Goal: Task Accomplishment & Management: Manage account settings

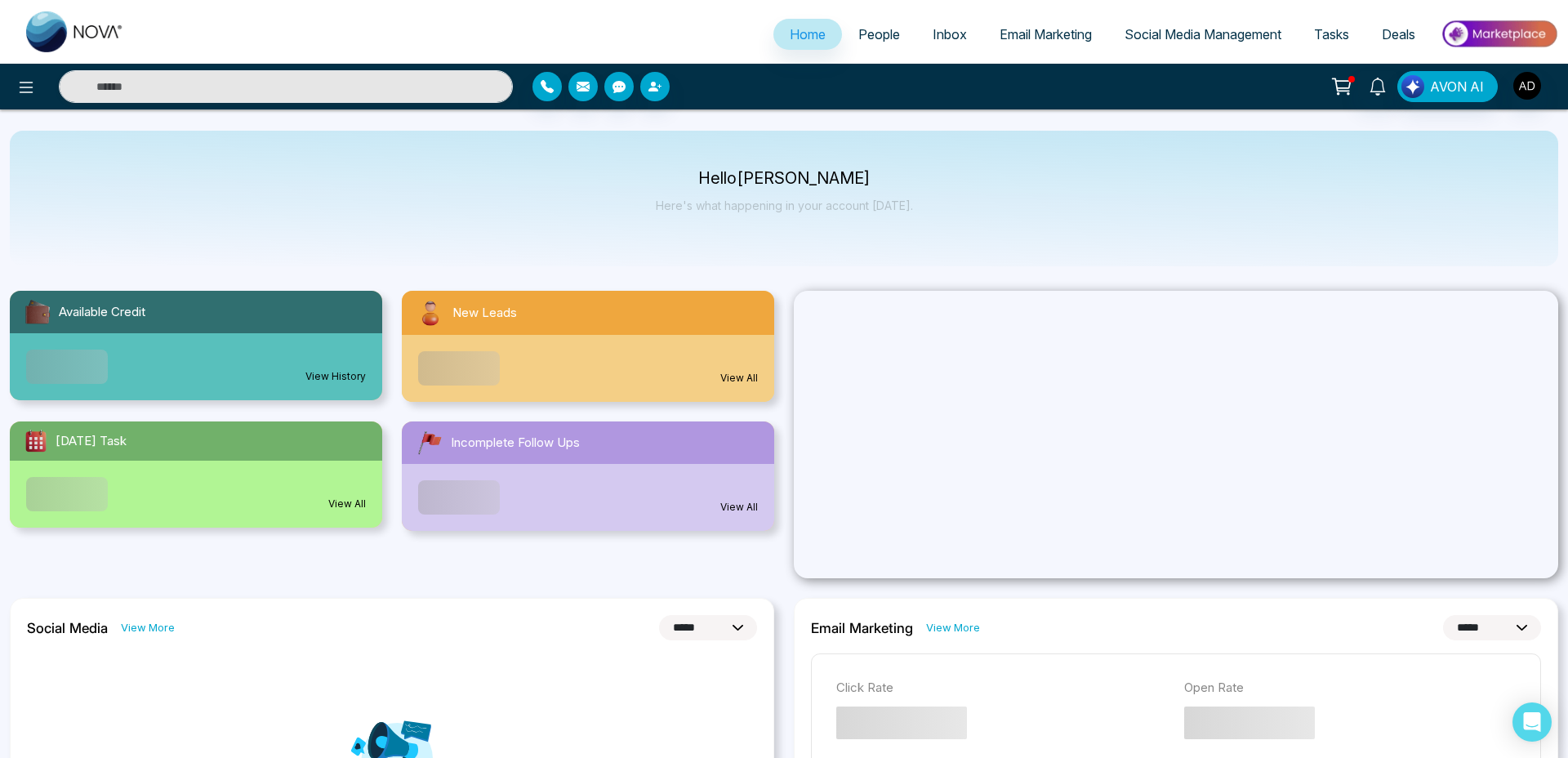
select select "*"
click at [33, 75] on button at bounding box center [26, 87] width 33 height 33
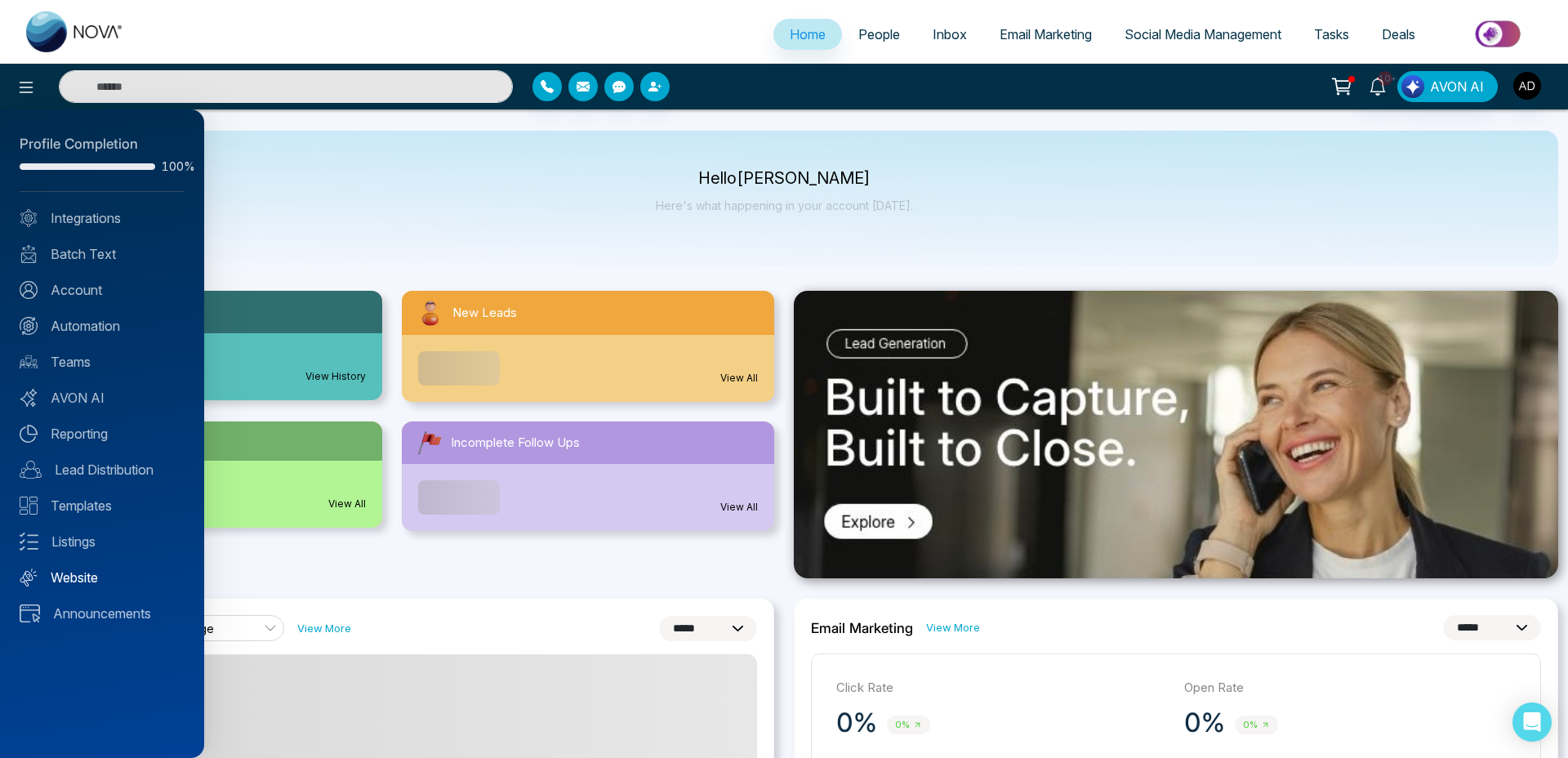
click at [74, 568] on link "Website" at bounding box center [102, 578] width 165 height 20
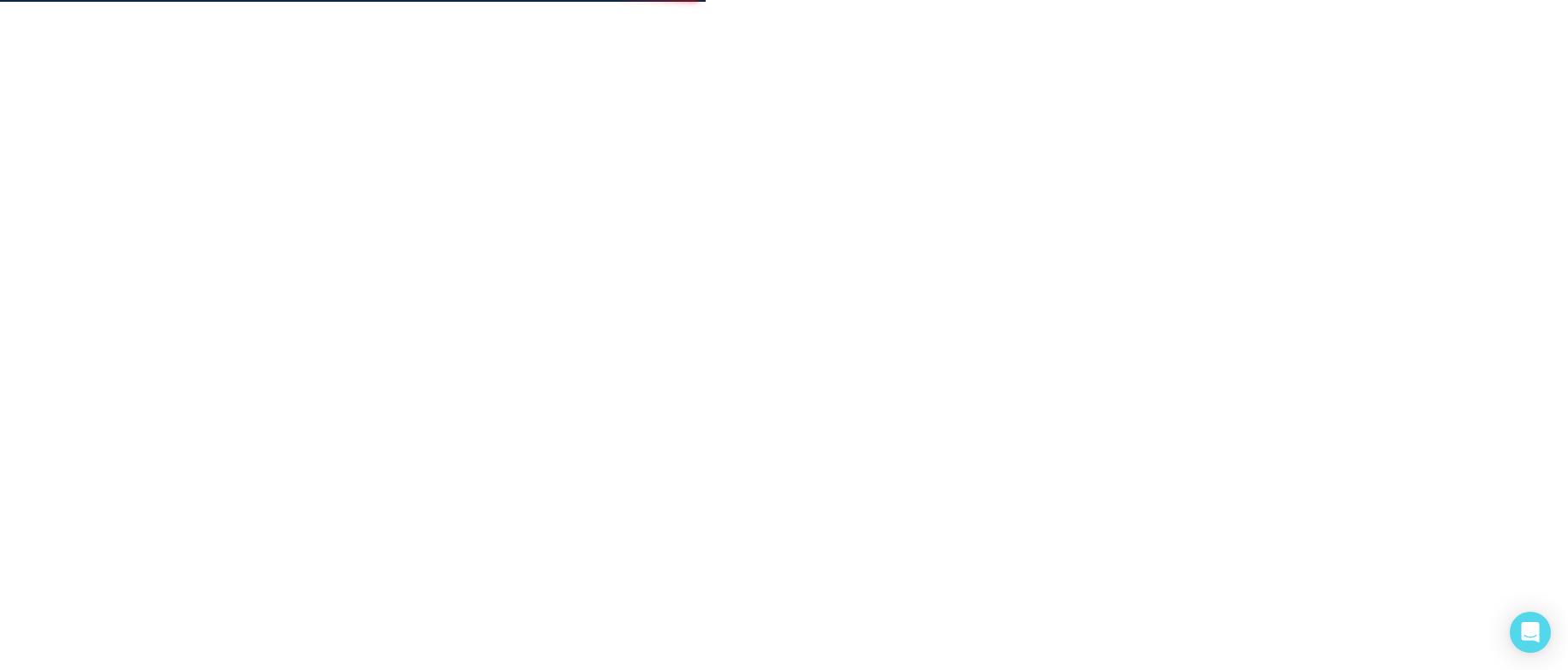
select select "*"
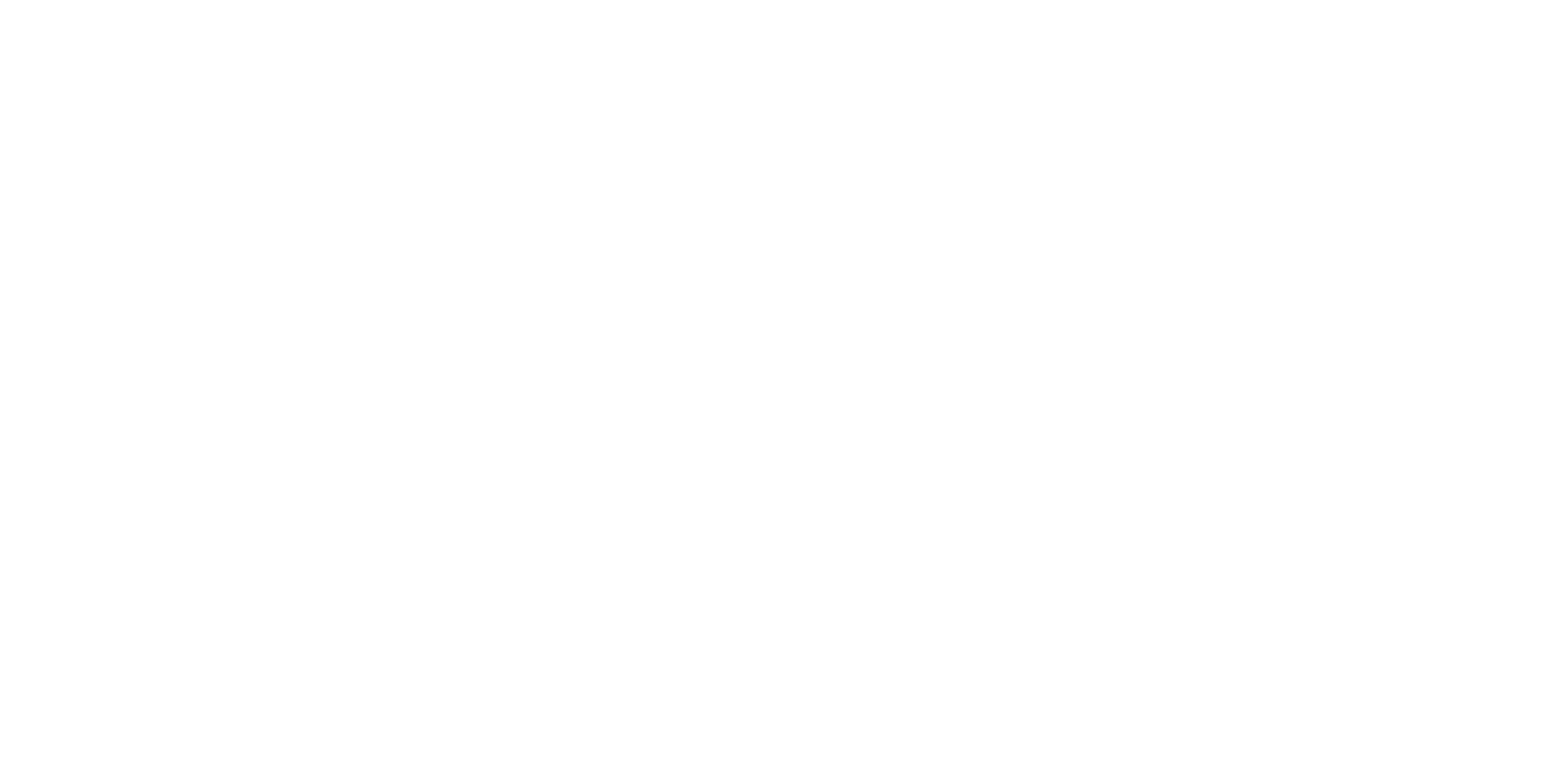
select select "*"
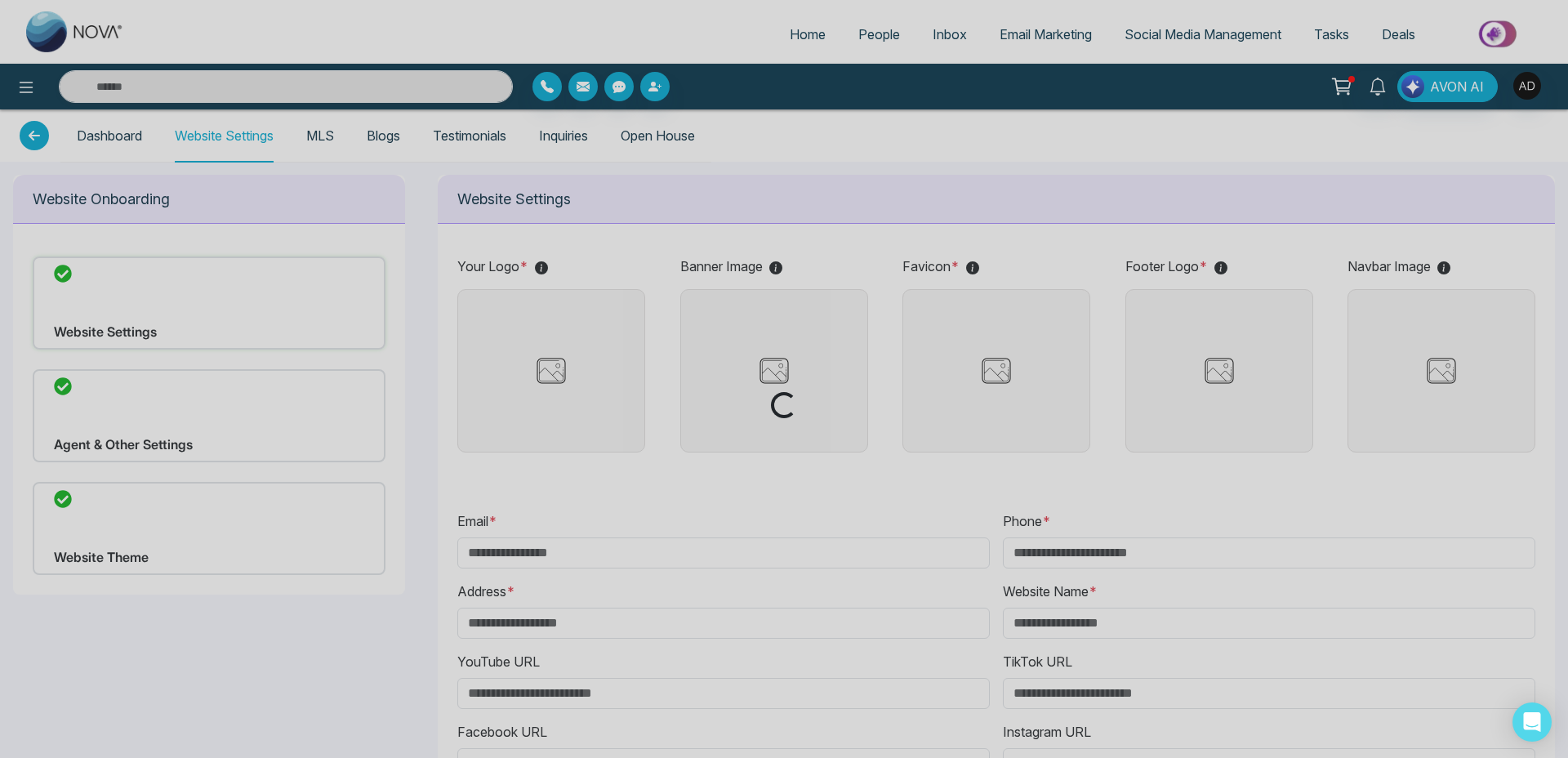
type input "**********"
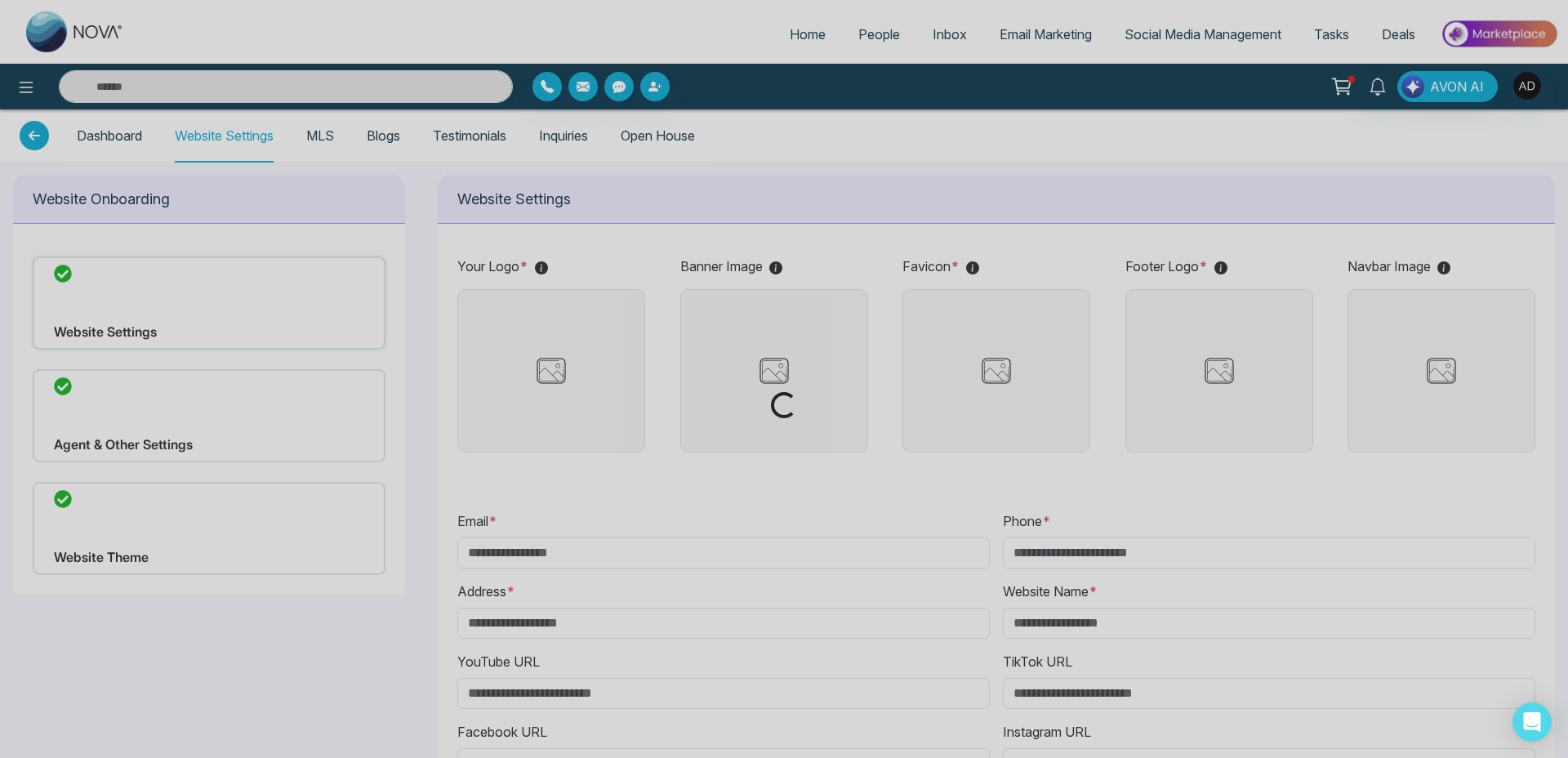
type input "**********"
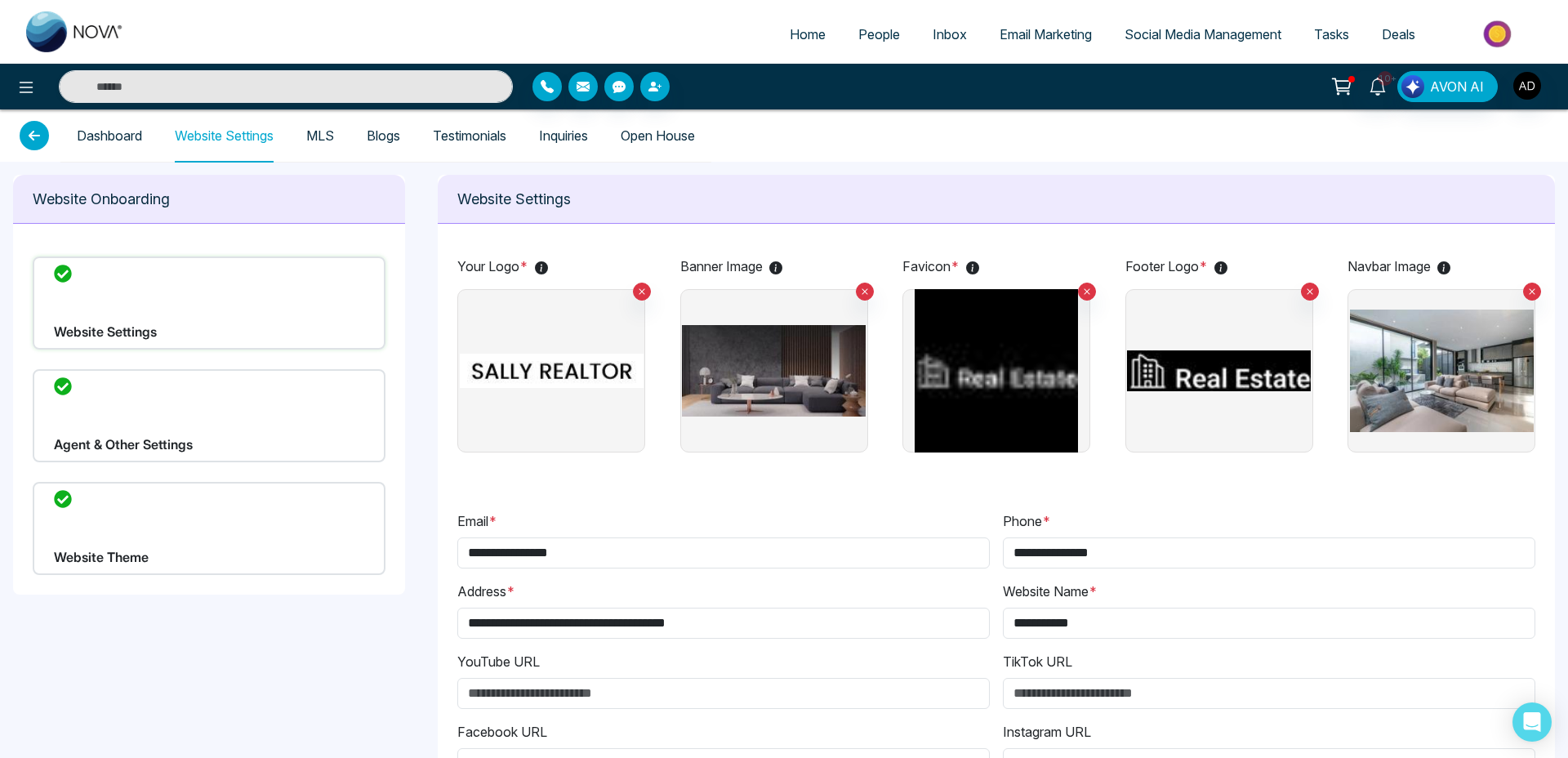
click at [141, 524] on div "Website Theme" at bounding box center [209, 528] width 353 height 93
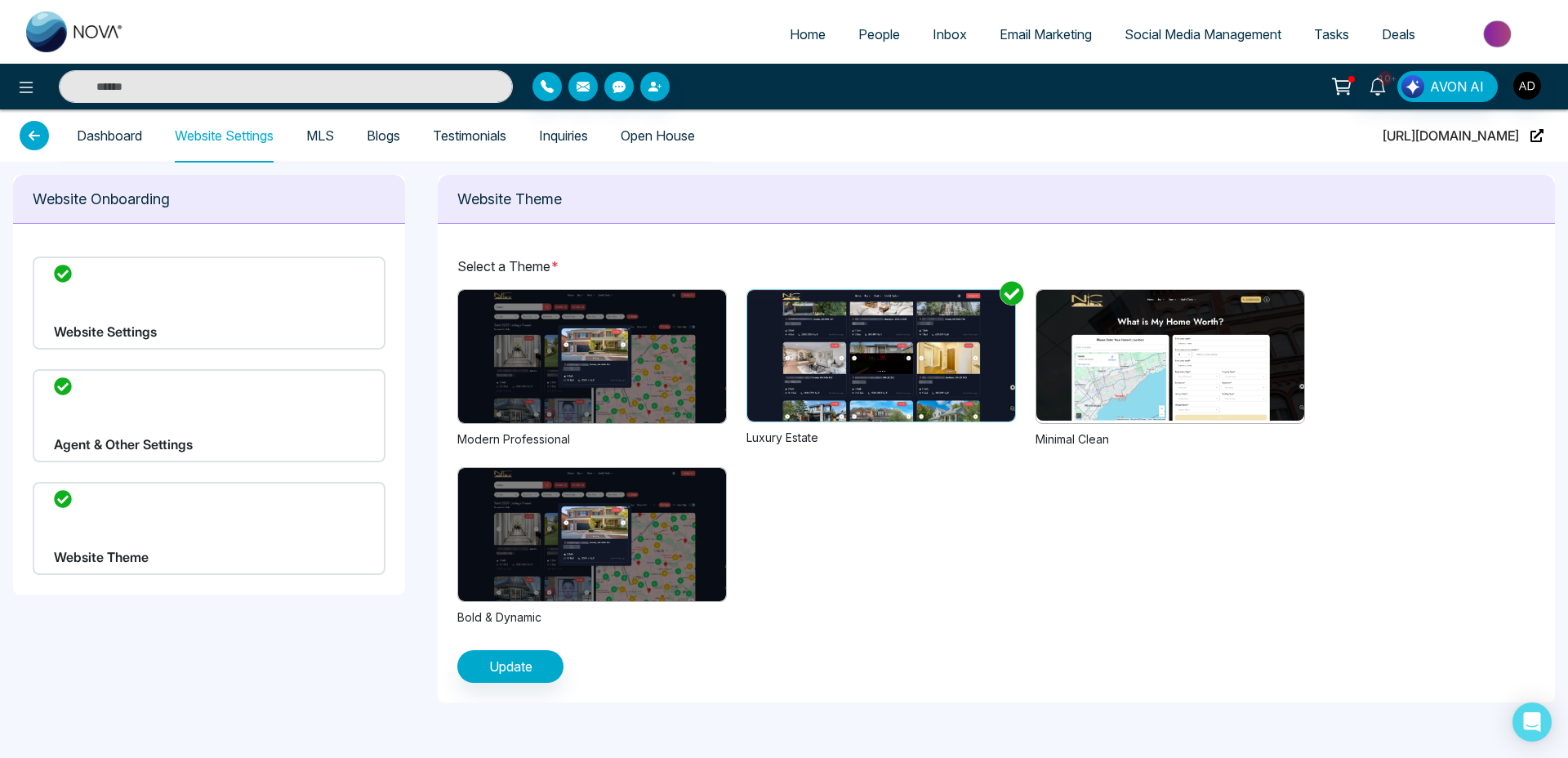
click at [588, 312] on img at bounding box center [592, 356] width 268 height 133
click at [509, 660] on span "Update" at bounding box center [511, 667] width 44 height 20
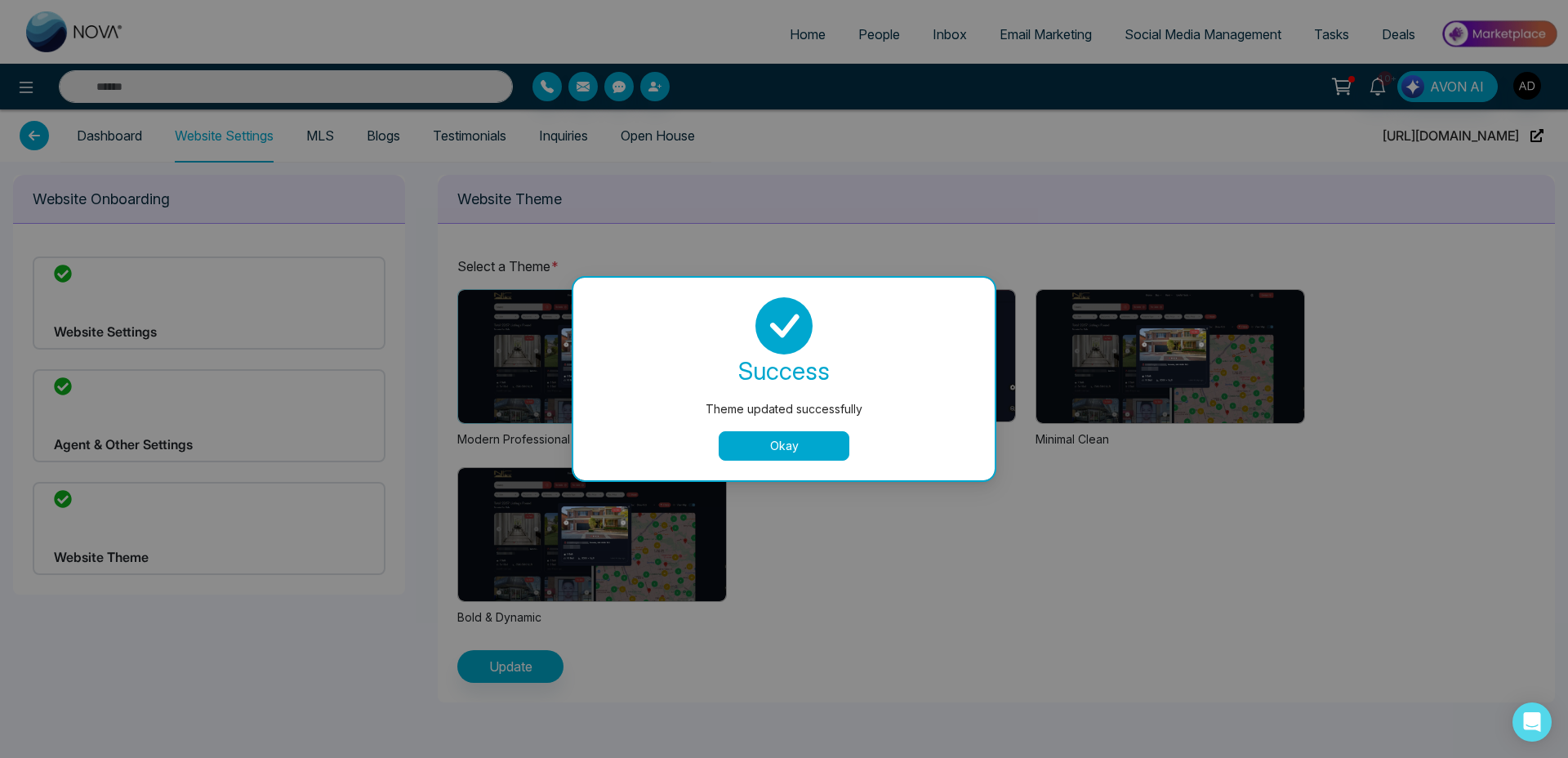
click at [755, 447] on button "Okay" at bounding box center [784, 446] width 130 height 29
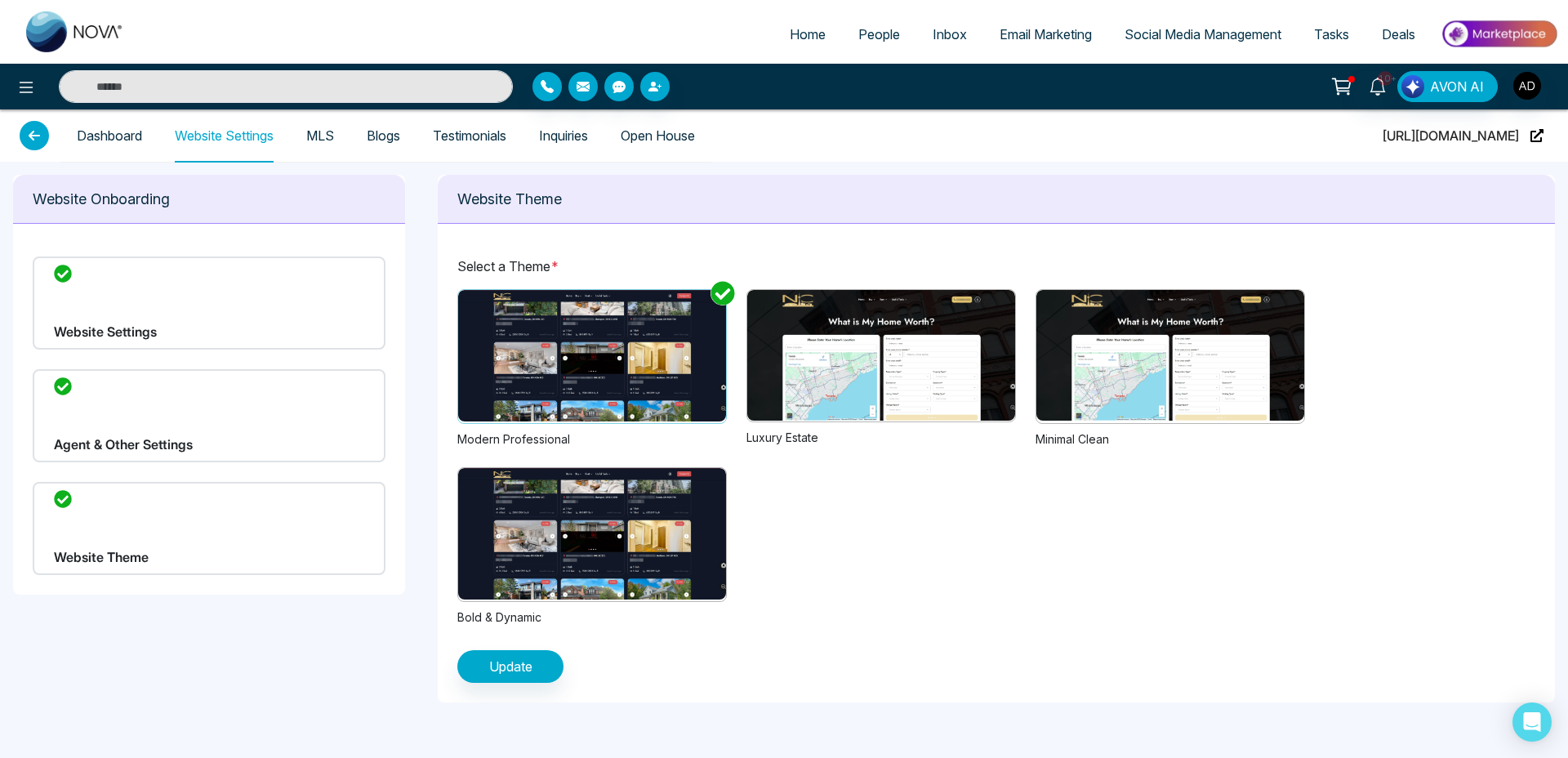
click at [169, 317] on div "Website Settings" at bounding box center [209, 302] width 353 height 93
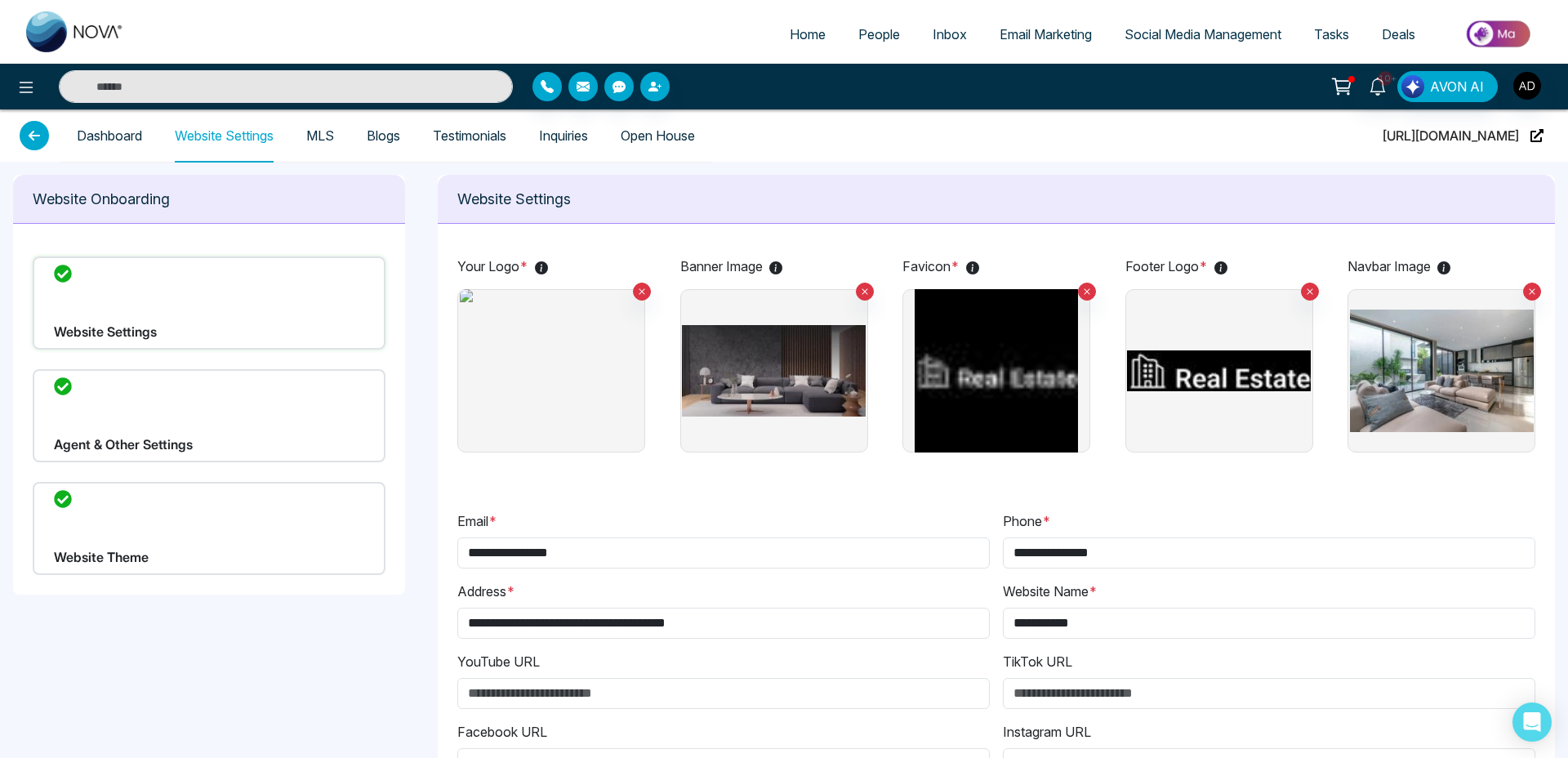
click at [550, 360] on img at bounding box center [552, 370] width 184 height 163
click at [0, 0] on input "file" at bounding box center [0, 0] width 0 height 0
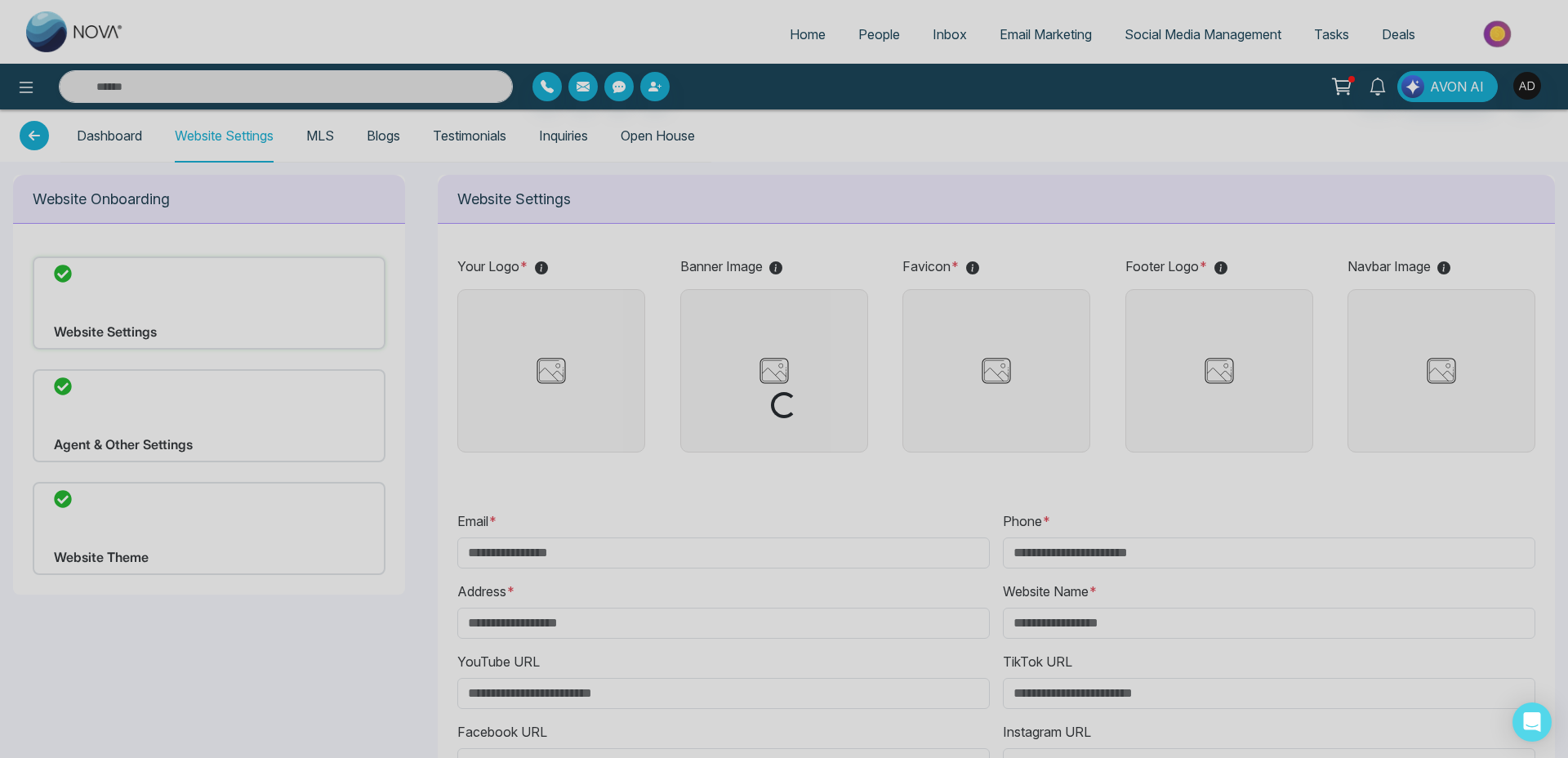
type input "**********"
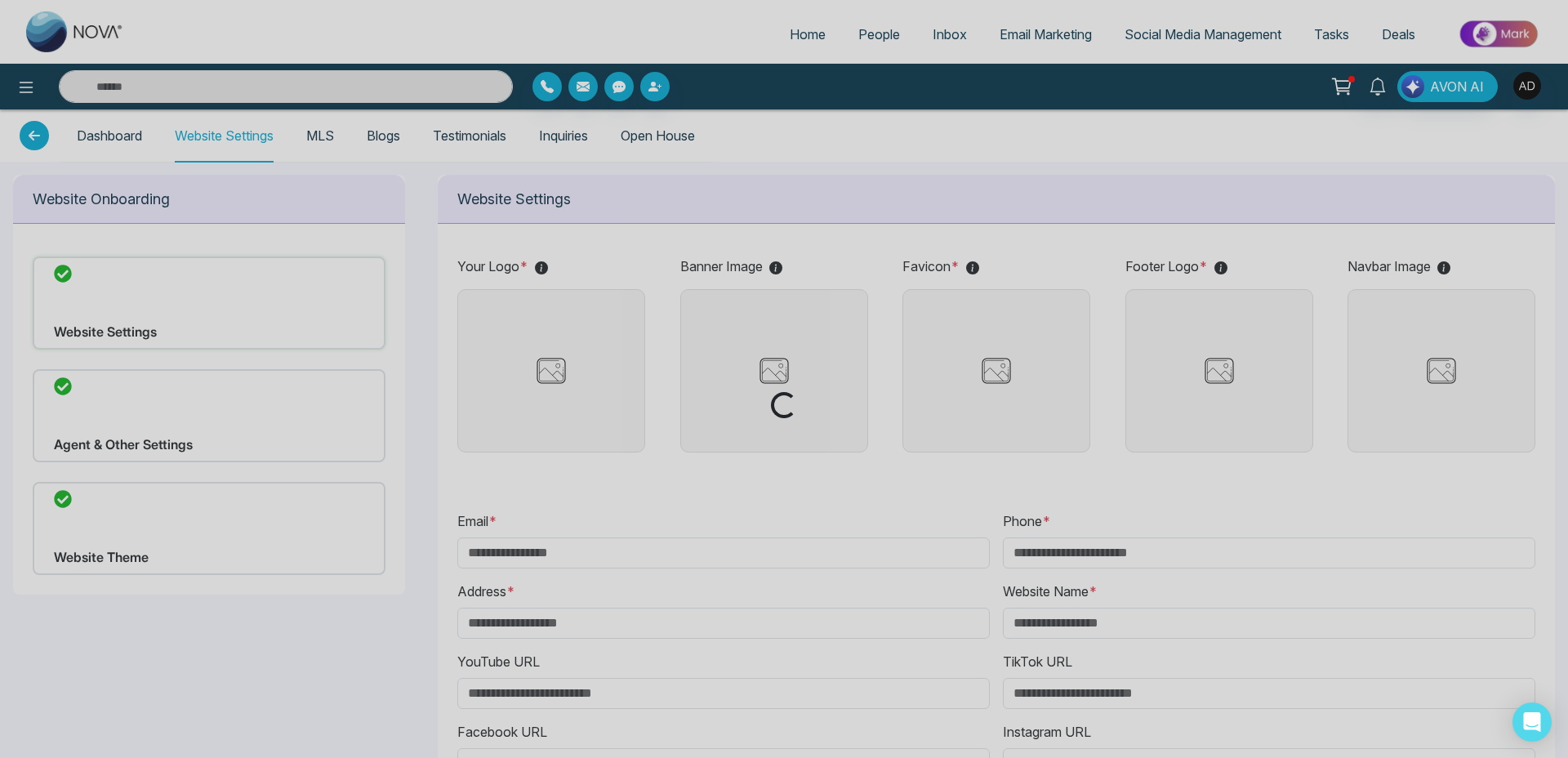
type input "**********"
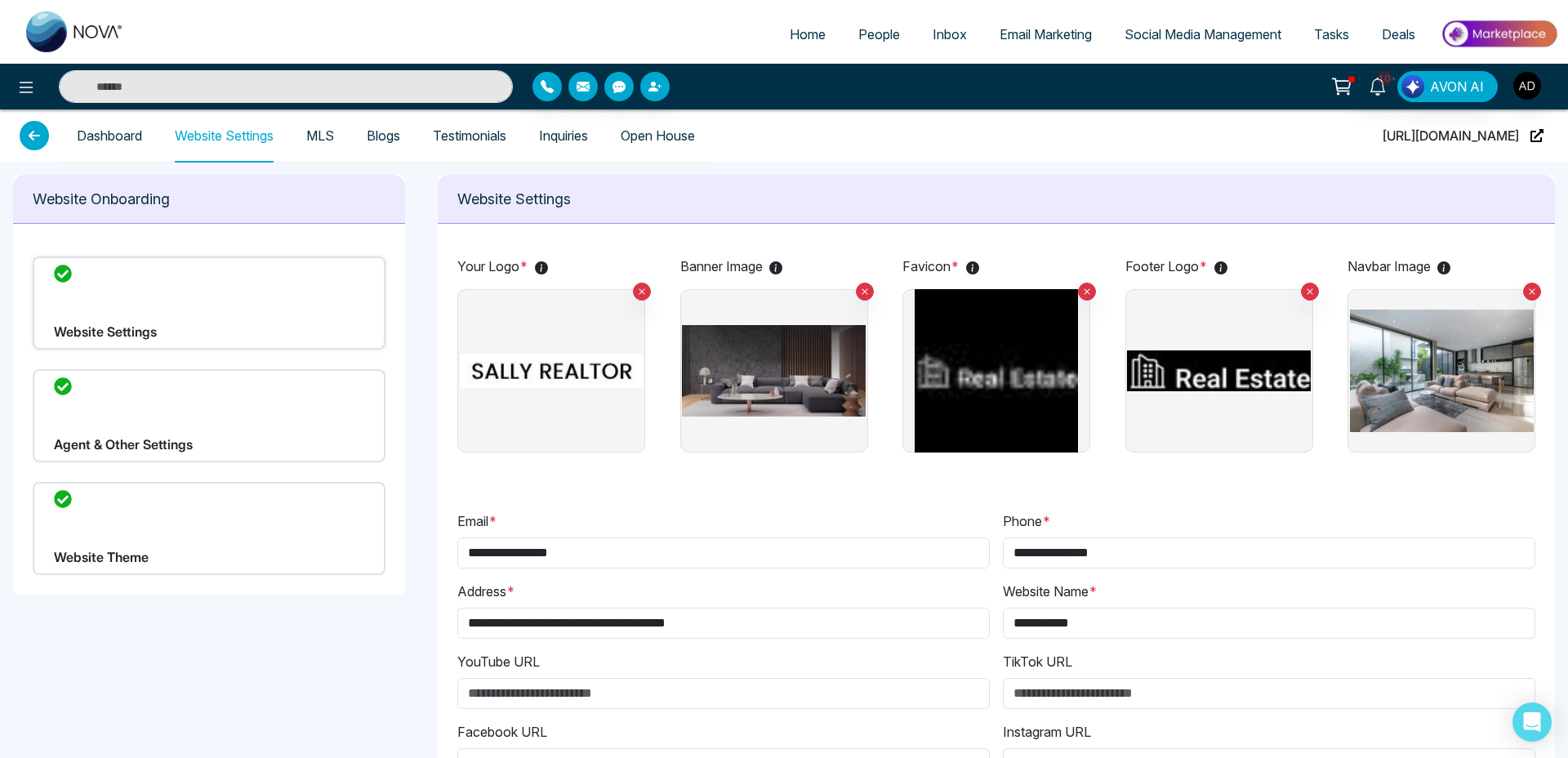
click at [126, 526] on div "Website Theme" at bounding box center [209, 528] width 353 height 93
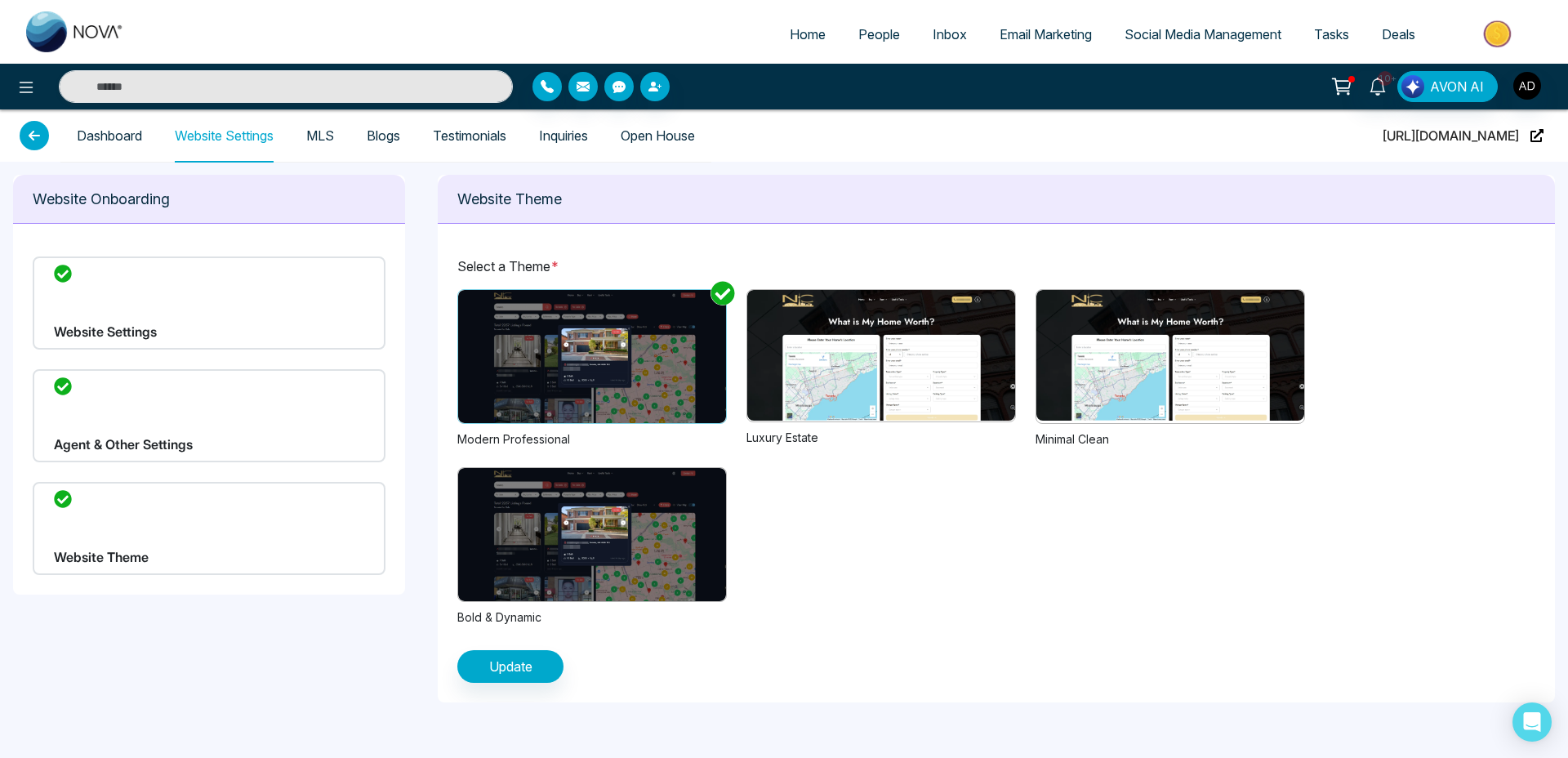
click at [124, 129] on link "Dashboard" at bounding box center [109, 136] width 66 height 14
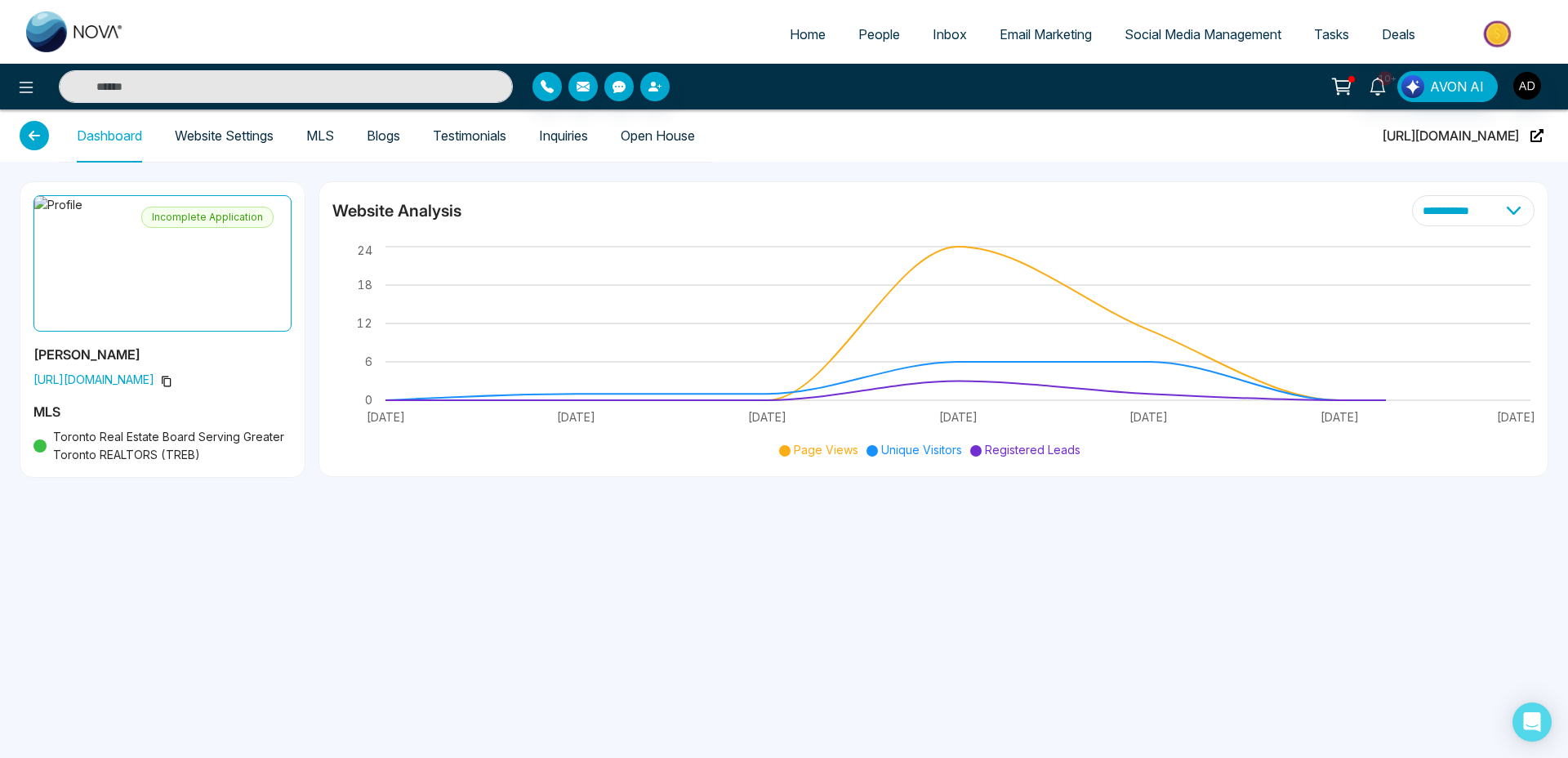
click at [258, 129] on link "Website Settings" at bounding box center [224, 136] width 98 height 14
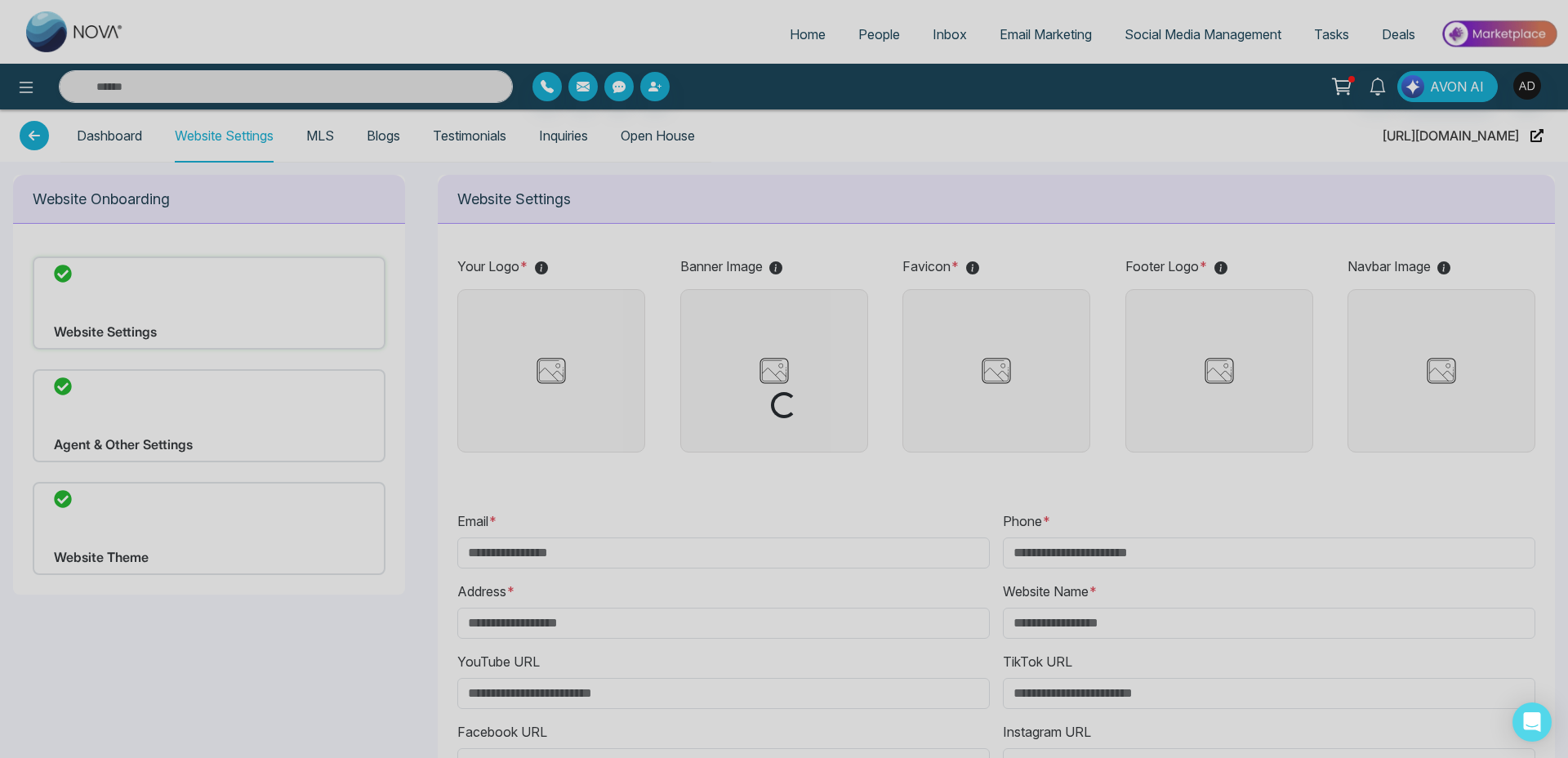
click at [197, 314] on div "Loading..." at bounding box center [784, 379] width 1568 height 758
type input "**********"
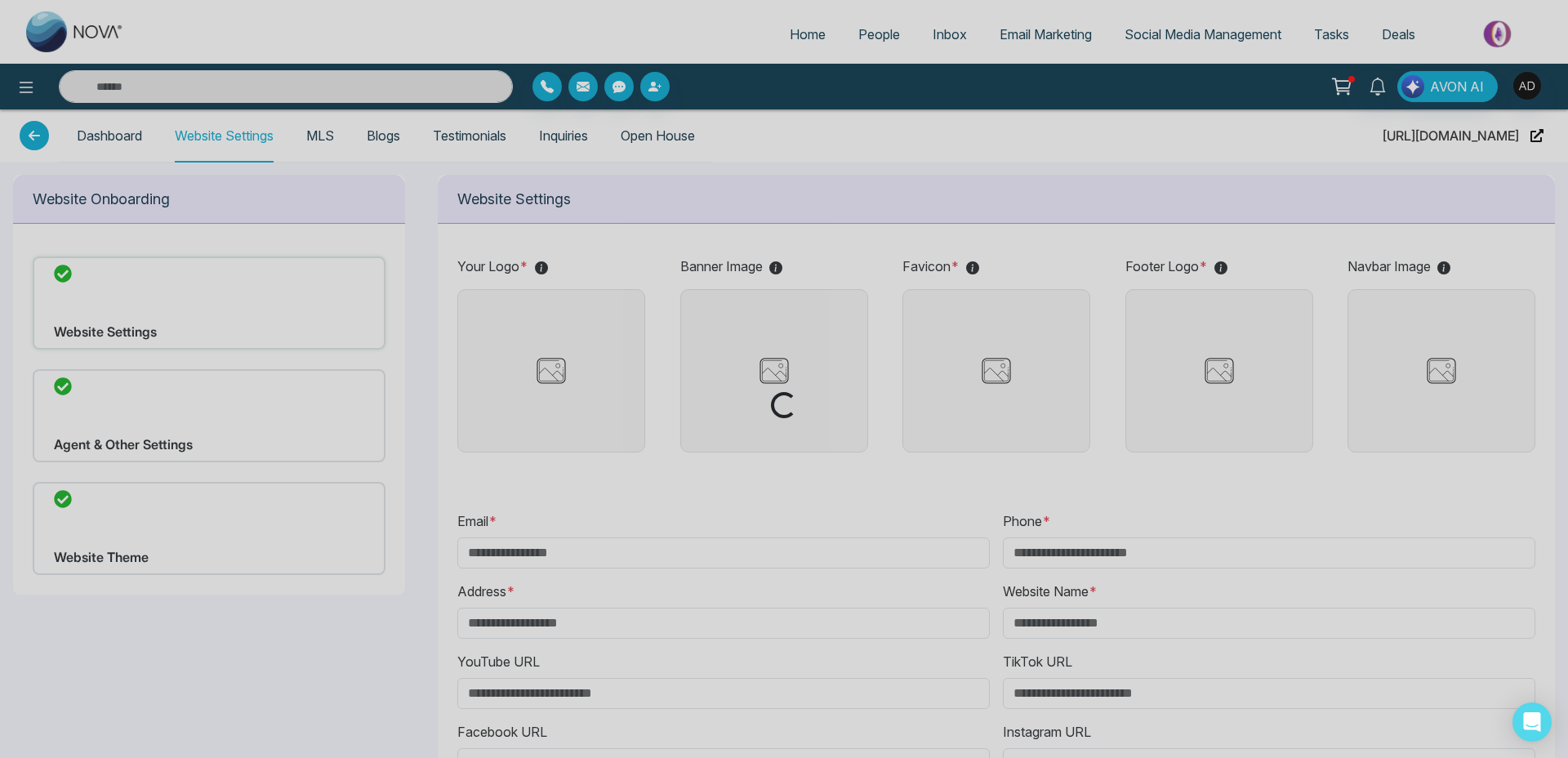
type input "**********"
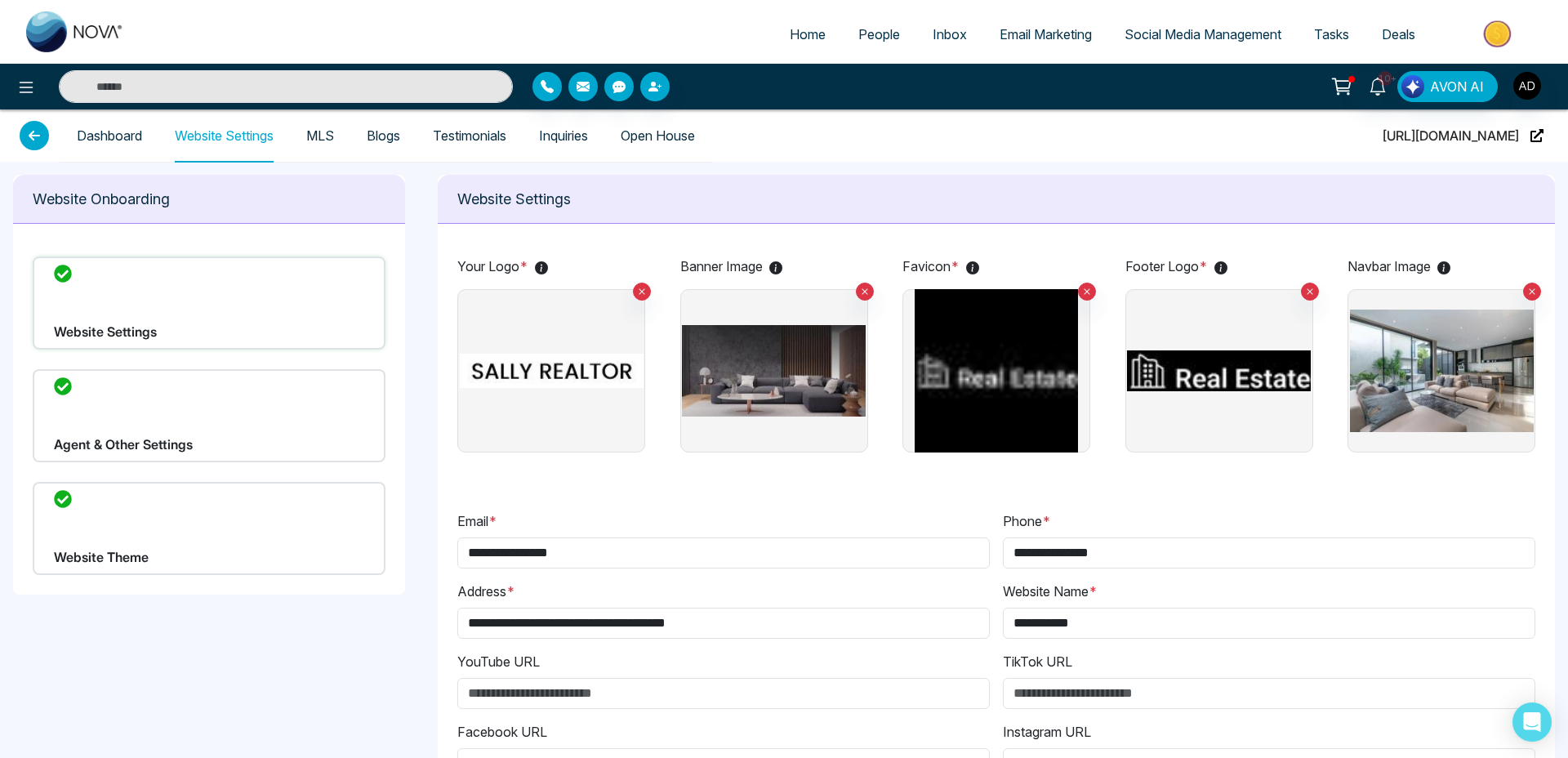
click at [1011, 343] on img at bounding box center [997, 370] width 184 height 163
click at [0, 0] on input "file" at bounding box center [0, 0] width 0 height 0
click at [1225, 377] on img at bounding box center [1219, 370] width 184 height 163
click at [0, 0] on input "file" at bounding box center [0, 0] width 0 height 0
click at [530, 367] on img at bounding box center [552, 370] width 184 height 163
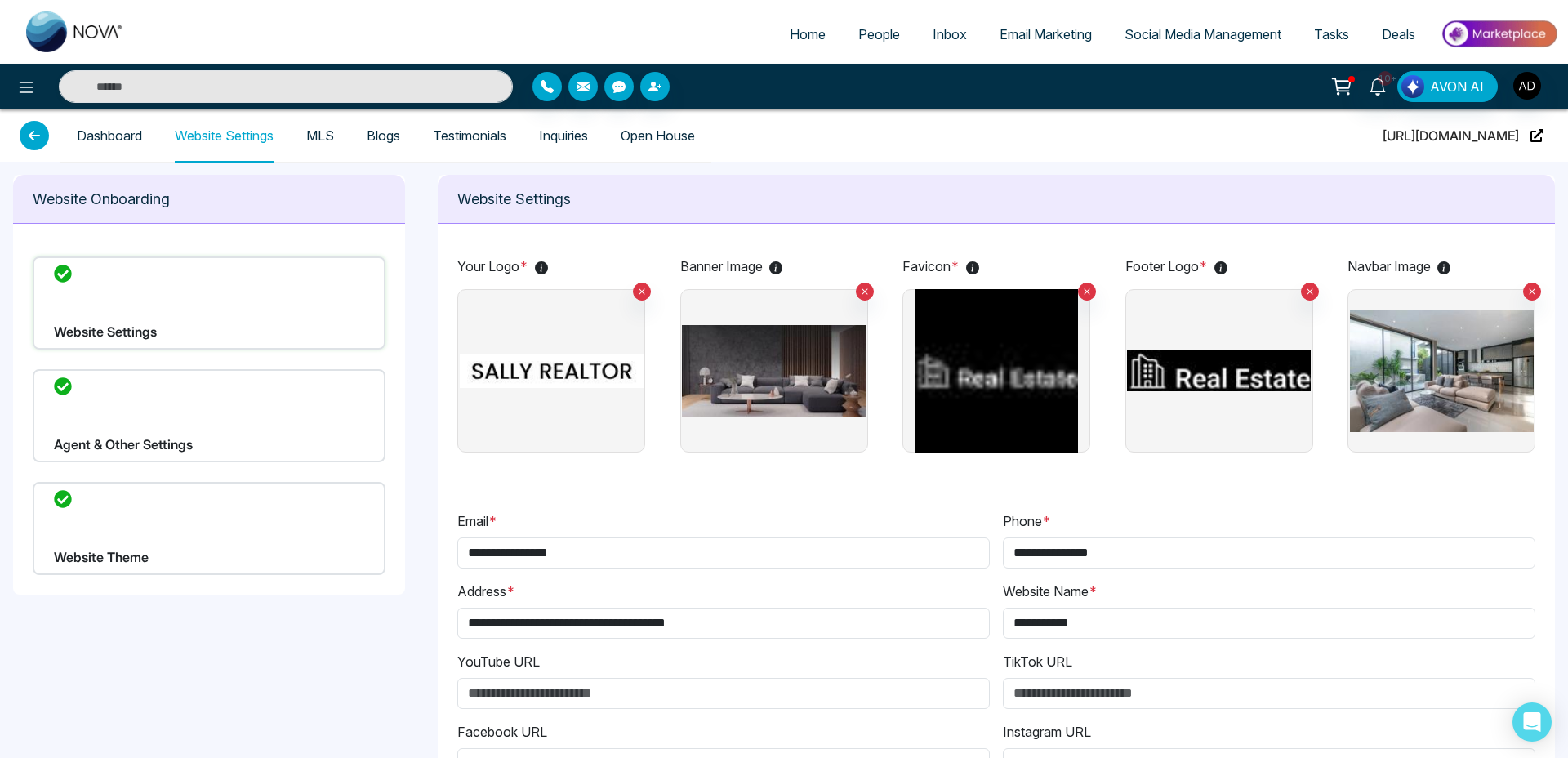
click at [0, 0] on input "file" at bounding box center [0, 0] width 0 height 0
click at [580, 342] on img at bounding box center [552, 370] width 184 height 163
click at [0, 0] on input "file" at bounding box center [0, 0] width 0 height 0
click at [600, 357] on img at bounding box center [552, 370] width 184 height 163
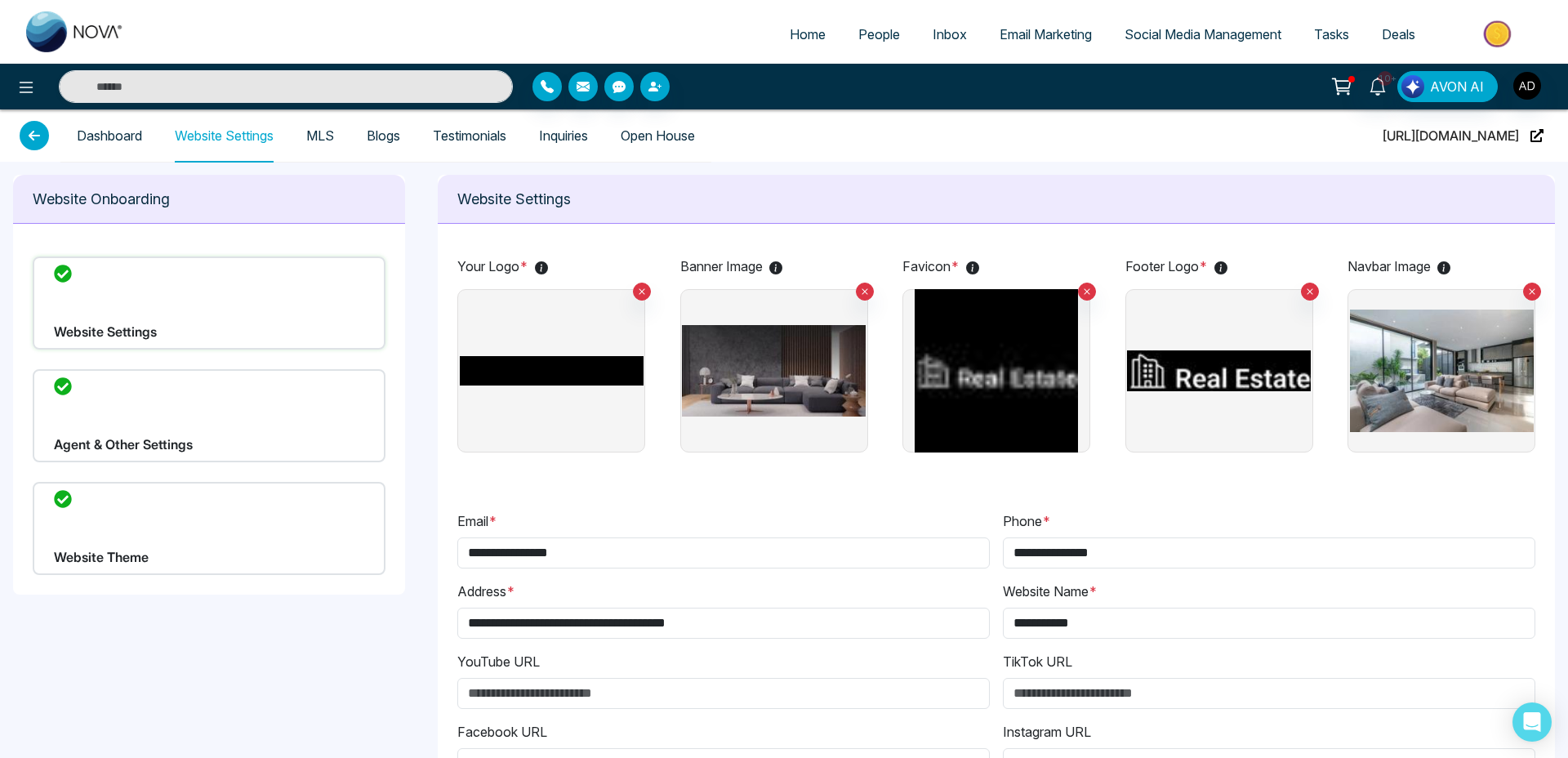
click at [0, 0] on input "file" at bounding box center [0, 0] width 0 height 0
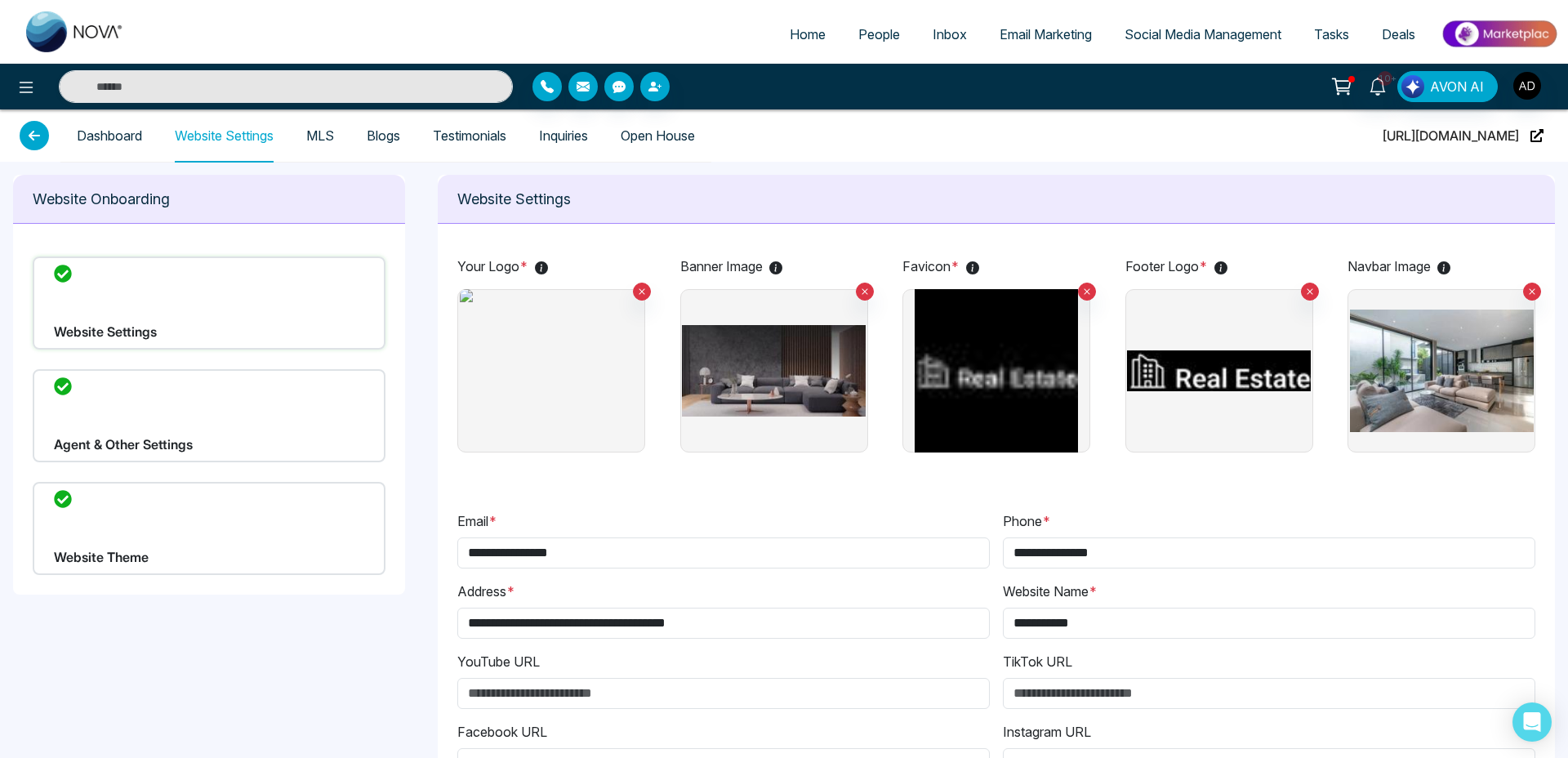
click at [573, 366] on img at bounding box center [552, 370] width 184 height 163
click at [0, 0] on input "file" at bounding box center [0, 0] width 0 height 0
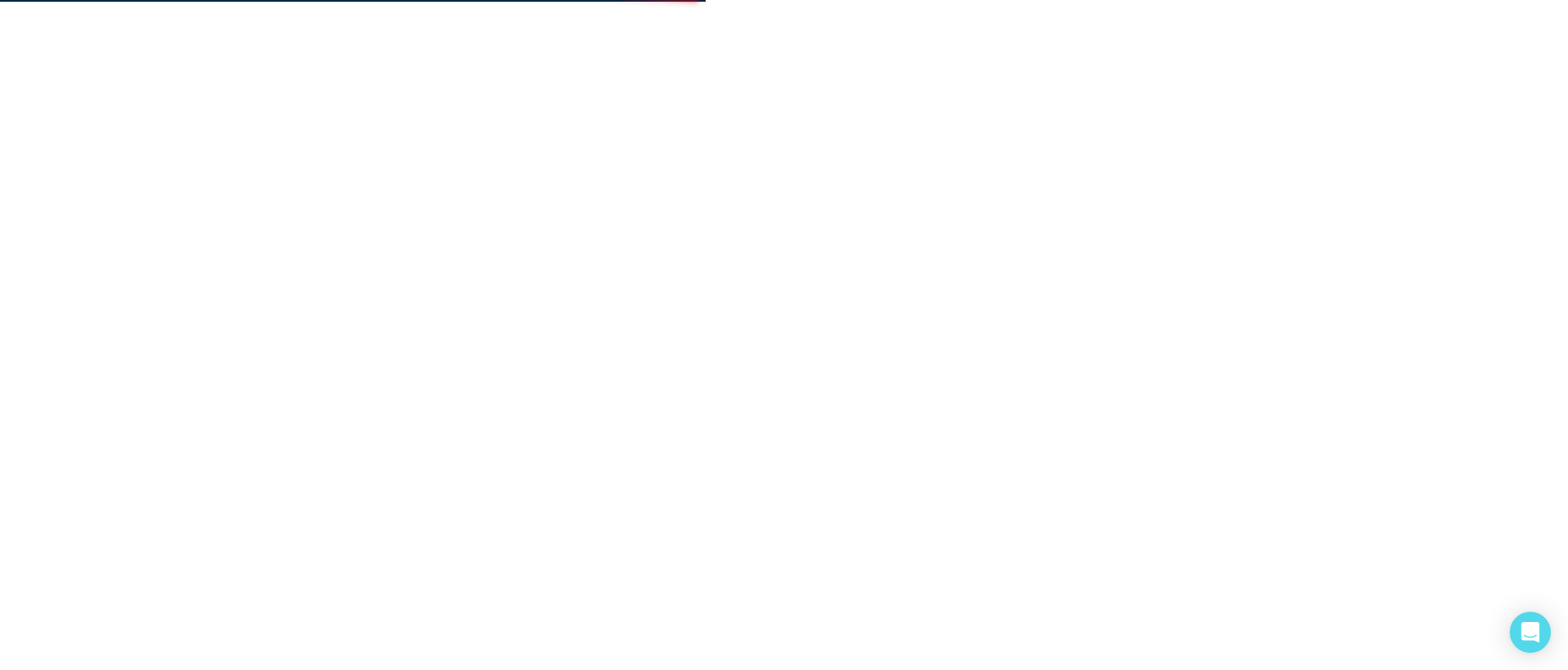
select select "*"
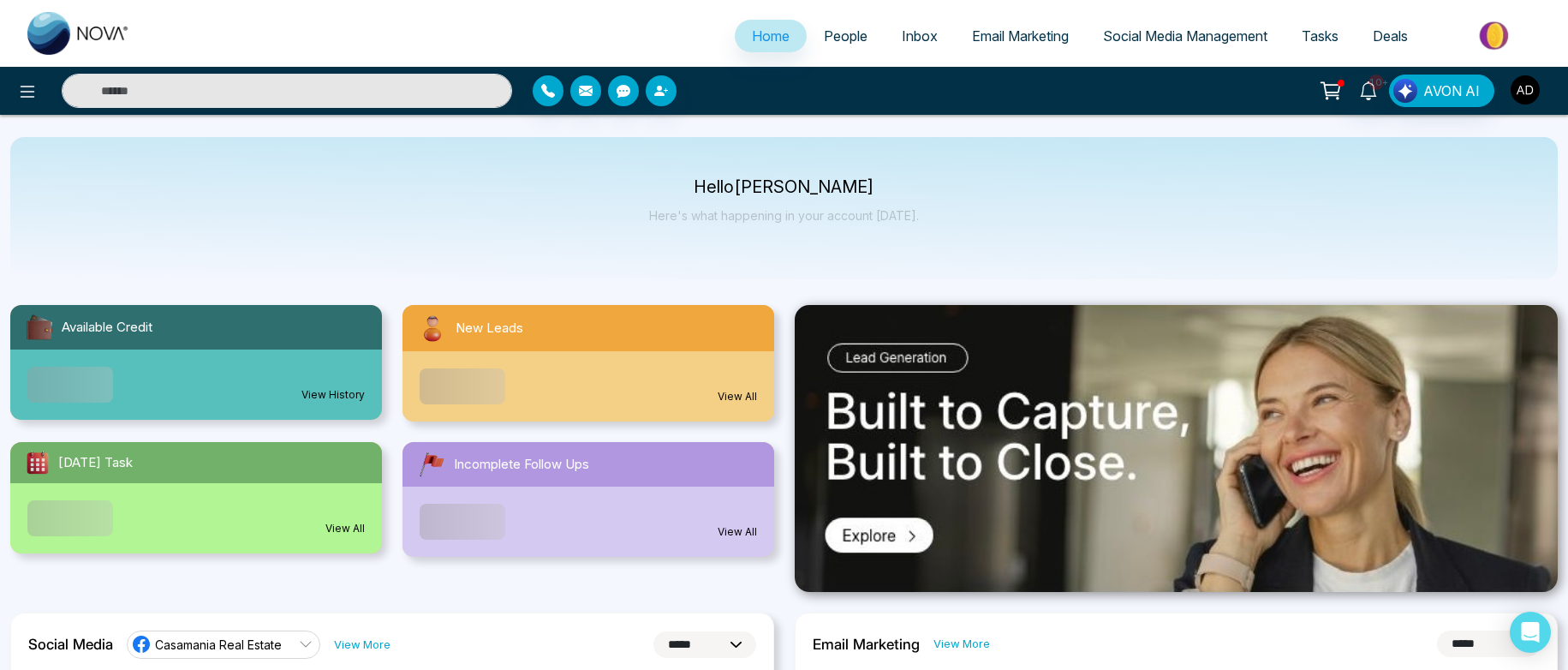
click at [1536, 87] on img "button" at bounding box center [1525, 90] width 29 height 29
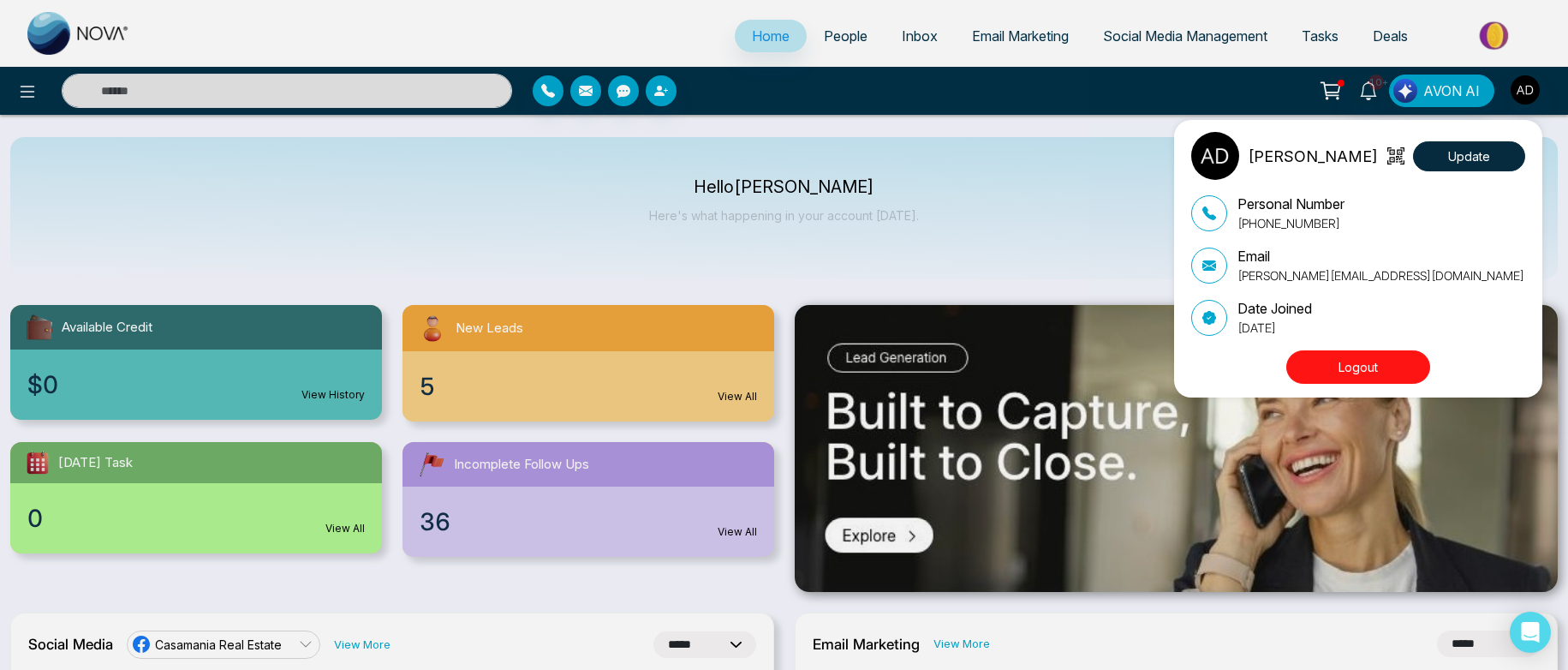
click at [1310, 364] on button "Logout" at bounding box center [1358, 367] width 144 height 33
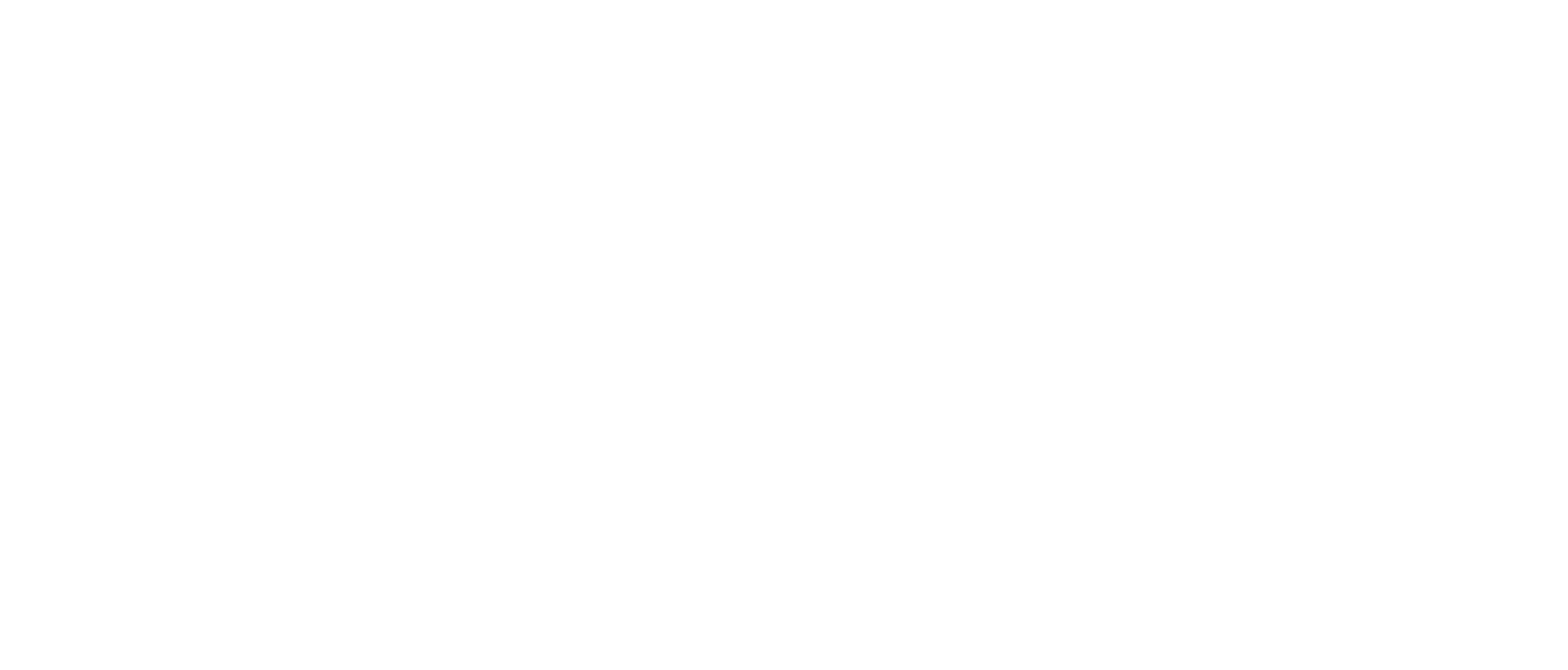
select select "*"
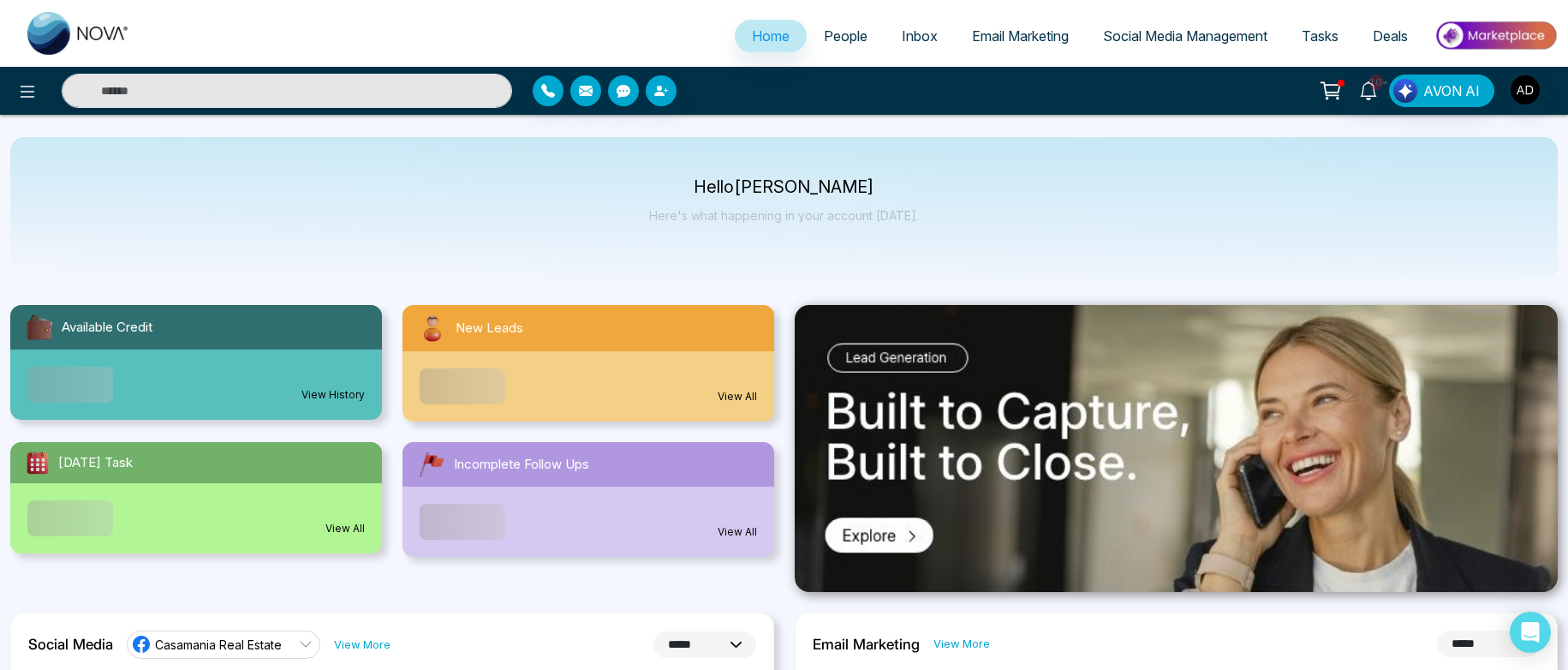
click at [844, 46] on link "People" at bounding box center [846, 36] width 78 height 32
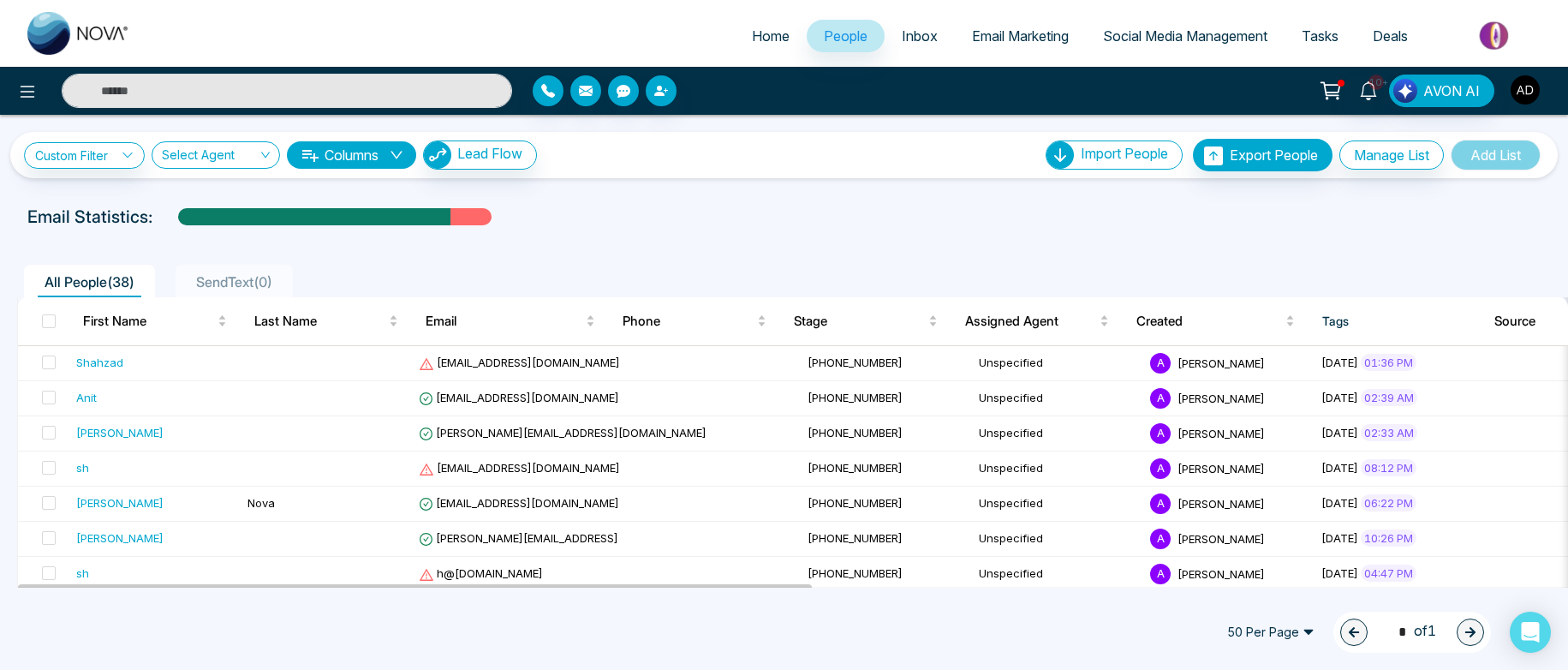
click at [1529, 92] on img "button" at bounding box center [1525, 90] width 29 height 29
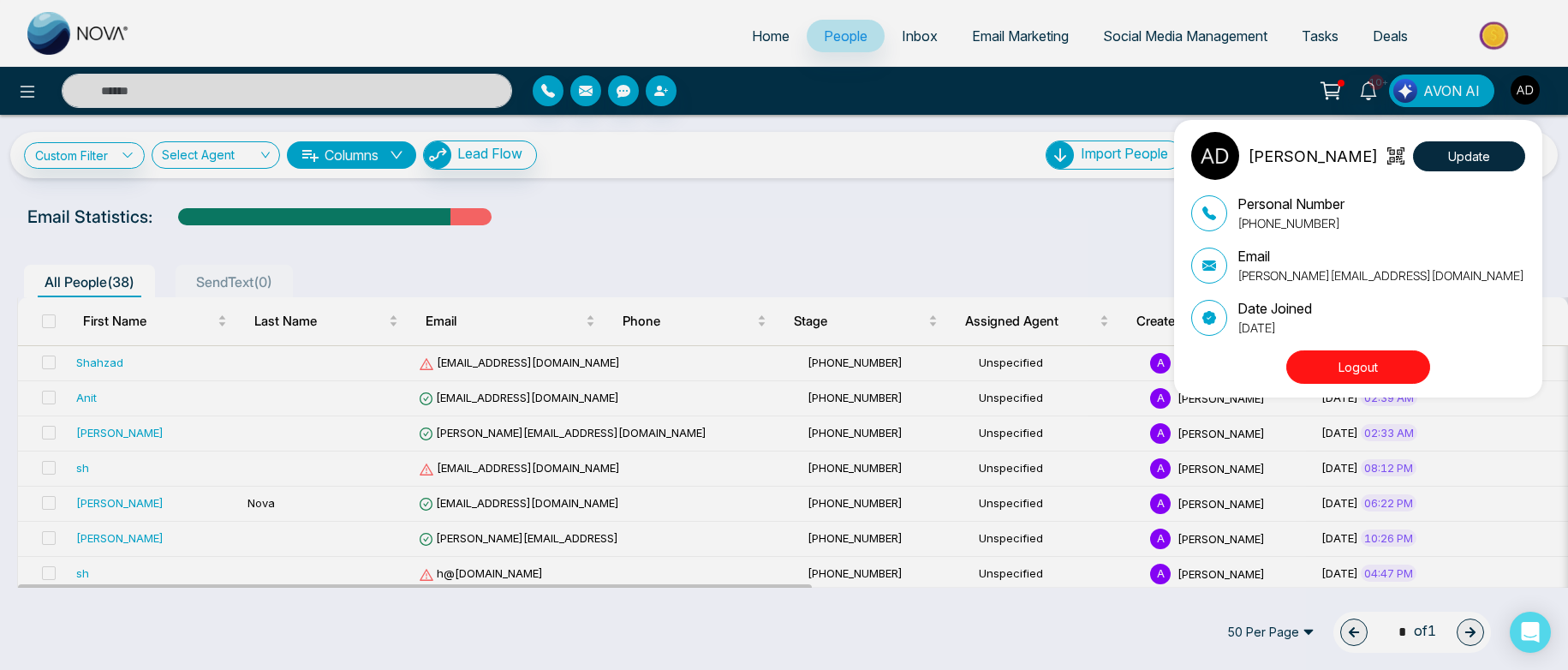
click at [1323, 376] on button "Logout" at bounding box center [1358, 367] width 144 height 33
